Goal: Task Accomplishment & Management: Use online tool/utility

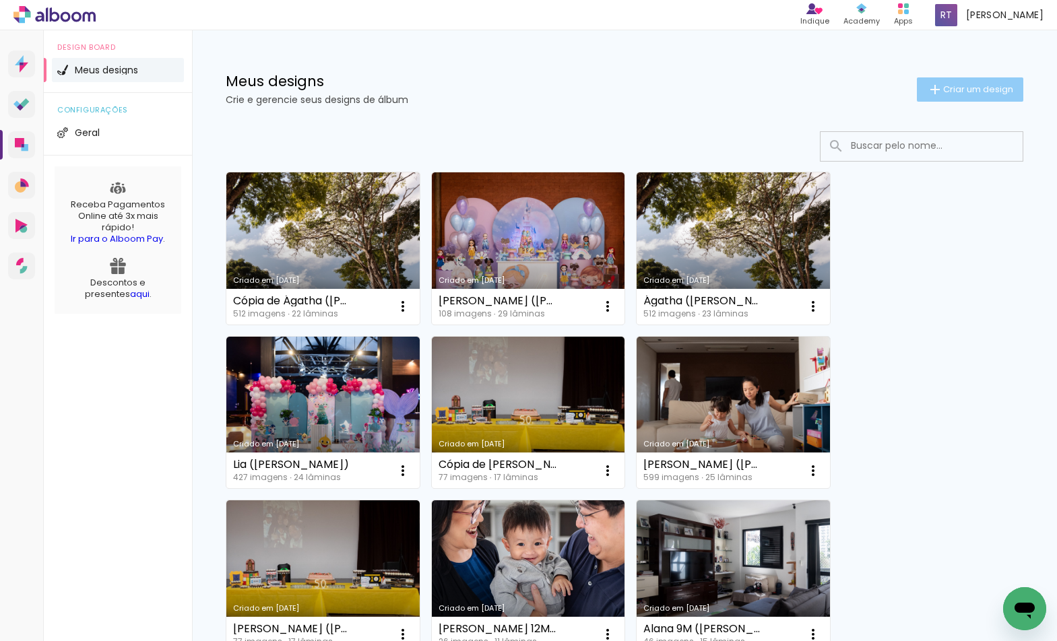
click at [946, 88] on span "Criar um design" at bounding box center [978, 89] width 70 height 9
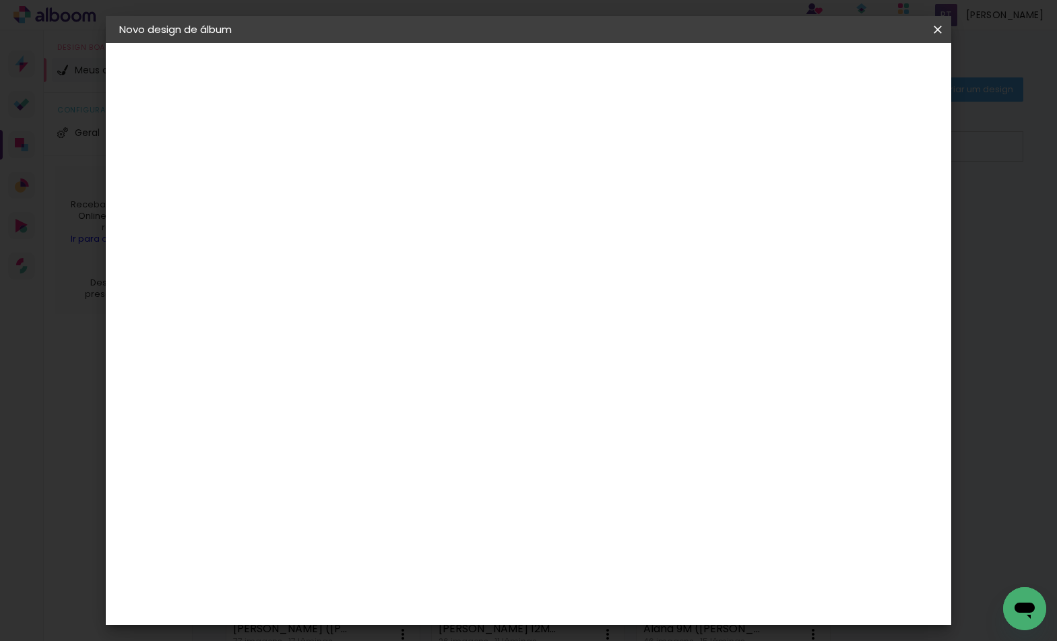
click at [339, 189] on input at bounding box center [339, 180] width 0 height 21
click at [339, 175] on input at bounding box center [339, 180] width 0 height 21
click at [339, 179] on input at bounding box center [339, 180] width 0 height 21
type input "Família [PERSON_NAME]"
type paper-input "Família [PERSON_NAME]"
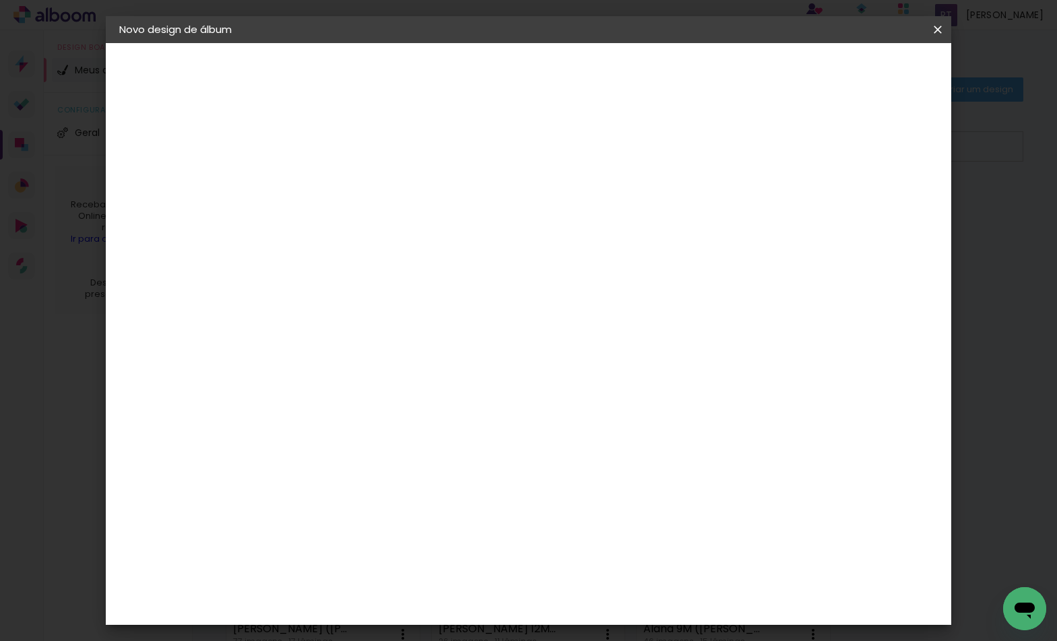
click at [478, 74] on paper-button "Avançar" at bounding box center [445, 71] width 66 height 23
click at [592, 209] on paper-item "Tamanho Livre" at bounding box center [527, 205] width 129 height 30
click at [0, 0] on slot "Avançar" at bounding box center [0, 0] width 0 height 0
drag, startPoint x: 304, startPoint y: 372, endPoint x: 292, endPoint y: 372, distance: 12.1
click at [286, 366] on input "30" at bounding box center [297, 375] width 35 height 20
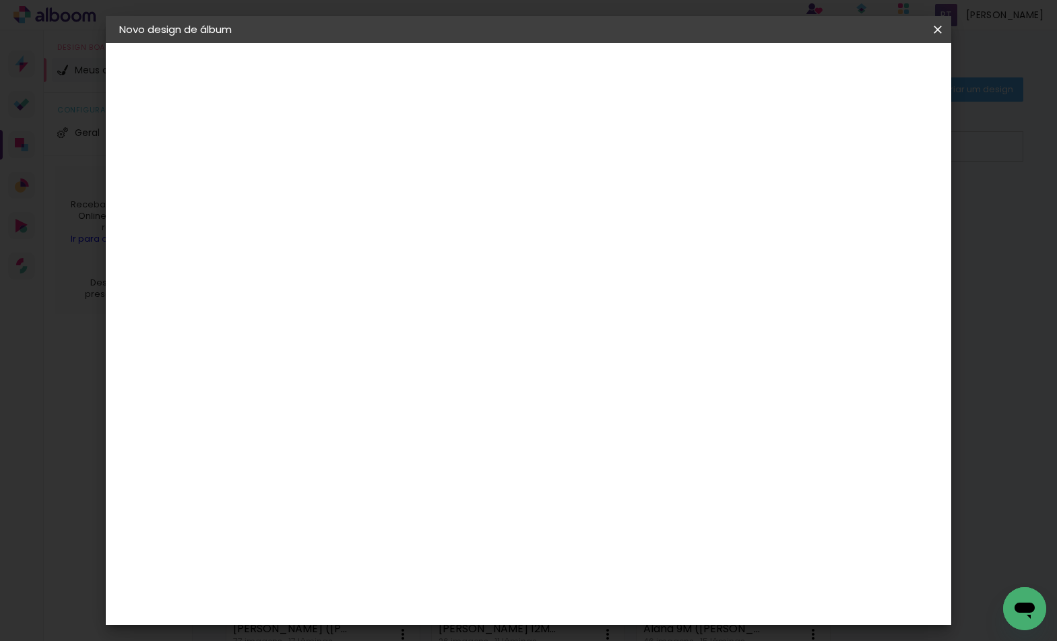
type input "20"
type paper-input "20"
drag, startPoint x: 612, startPoint y: 461, endPoint x: 575, endPoint y: 459, distance: 37.1
click at [588, 459] on input "60" at bounding box center [602, 463] width 35 height 20
type input "40"
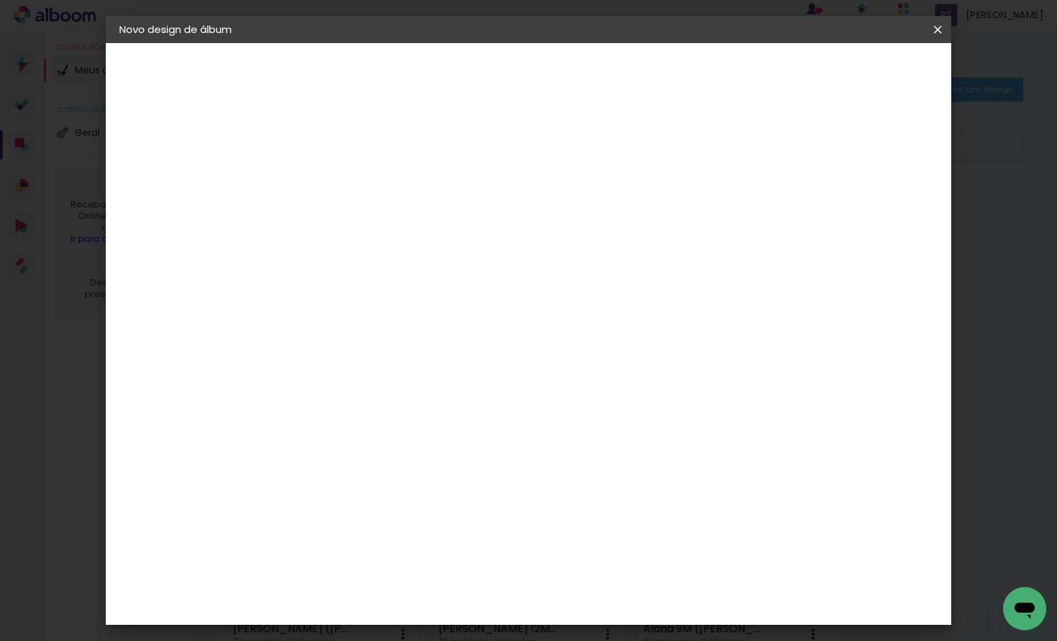
type paper-input "40"
click at [853, 68] on span "Iniciar design" at bounding box center [822, 71] width 61 height 9
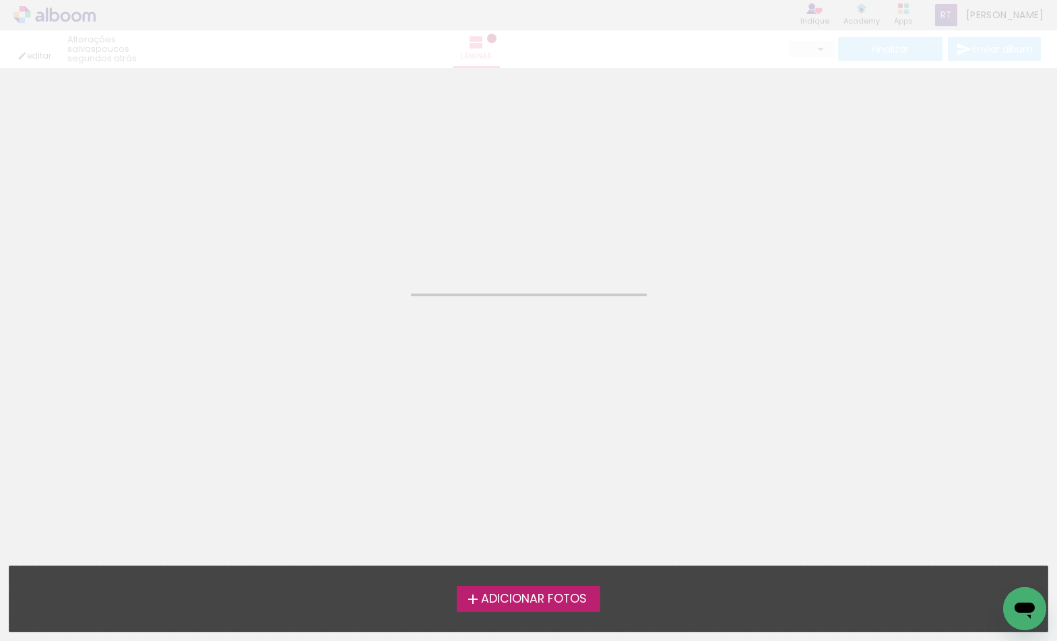
click at [501, 606] on span "Adicionar Fotos" at bounding box center [534, 599] width 106 height 12
click at [0, 0] on input "file" at bounding box center [0, 0] width 0 height 0
